Goal: Find specific page/section: Find specific page/section

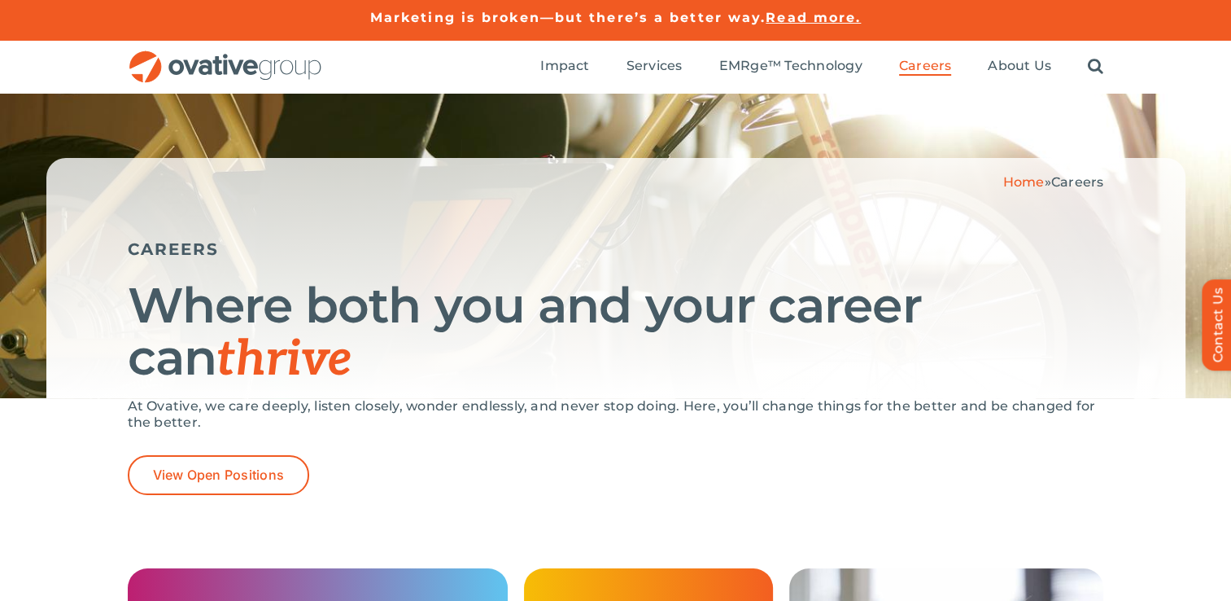
scroll to position [16, 0]
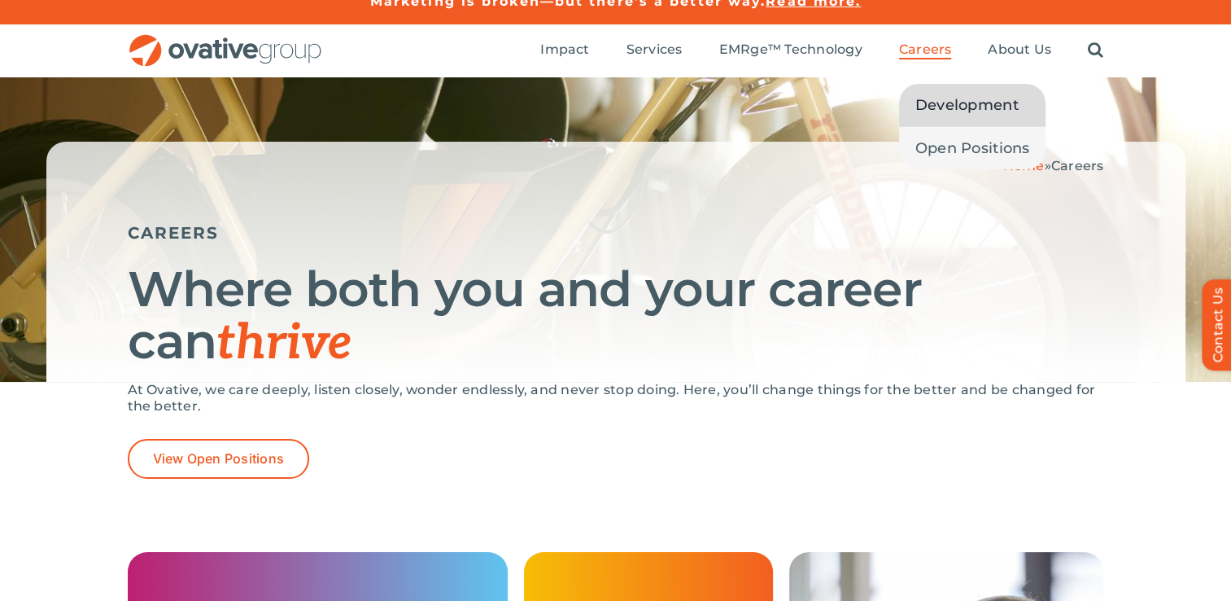
click at [945, 101] on span "Development" at bounding box center [967, 105] width 103 height 23
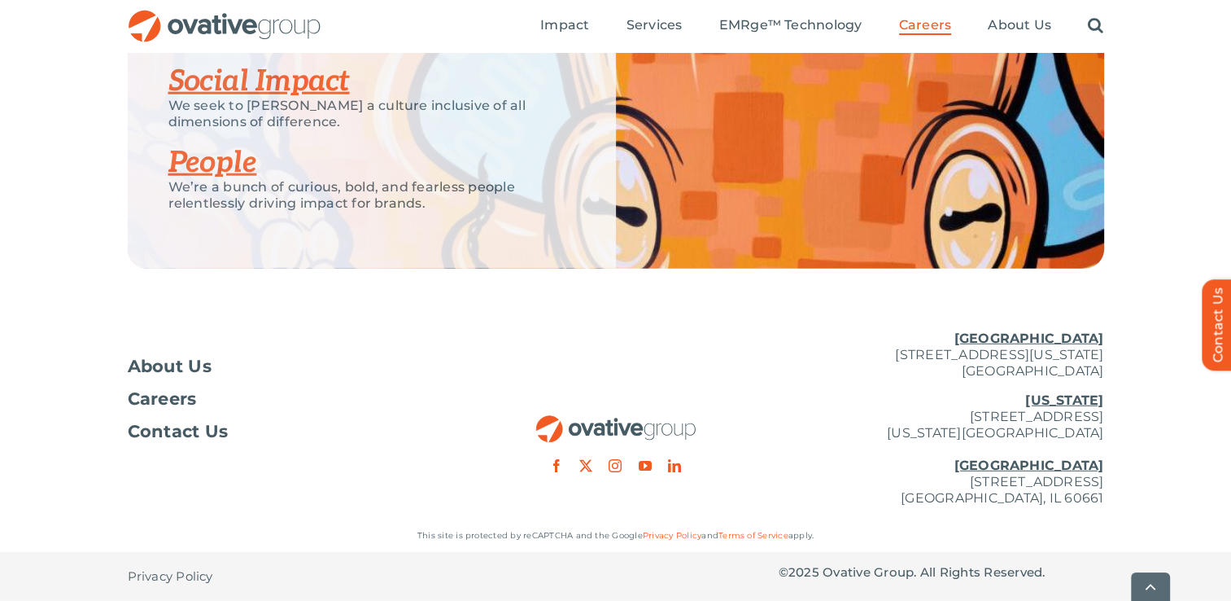
scroll to position [4186, 0]
click at [150, 402] on span "Careers" at bounding box center [162, 399] width 69 height 16
